Goal: Check status: Check status

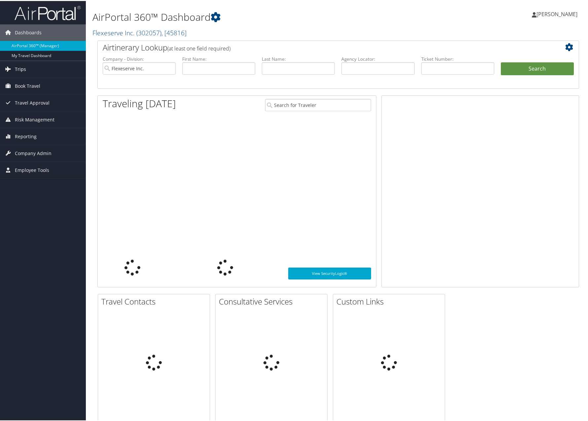
click at [31, 70] on link "Trips" at bounding box center [43, 68] width 86 height 17
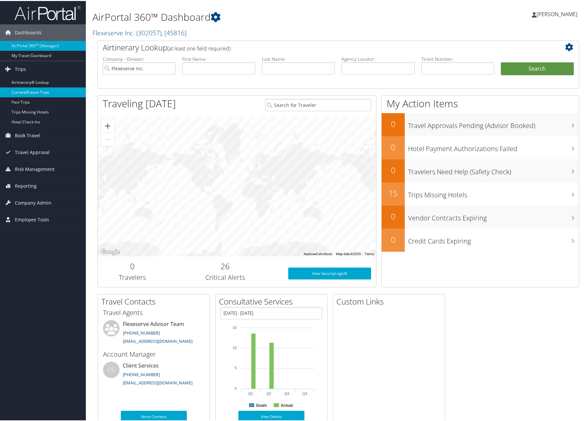
click at [36, 89] on link "Current/Future Trips" at bounding box center [43, 92] width 86 height 10
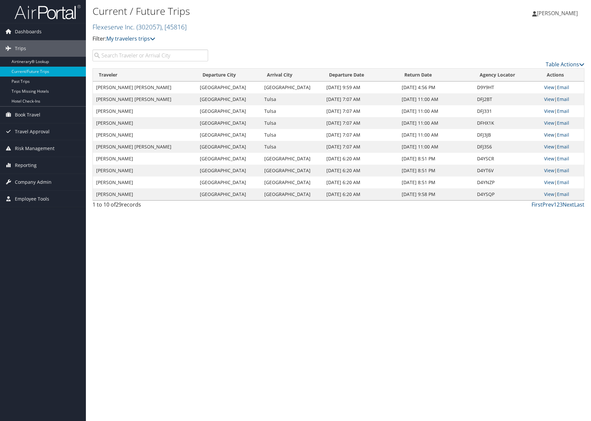
click at [544, 133] on link "View" at bounding box center [549, 135] width 10 height 6
